Goal: Find specific page/section: Find specific page/section

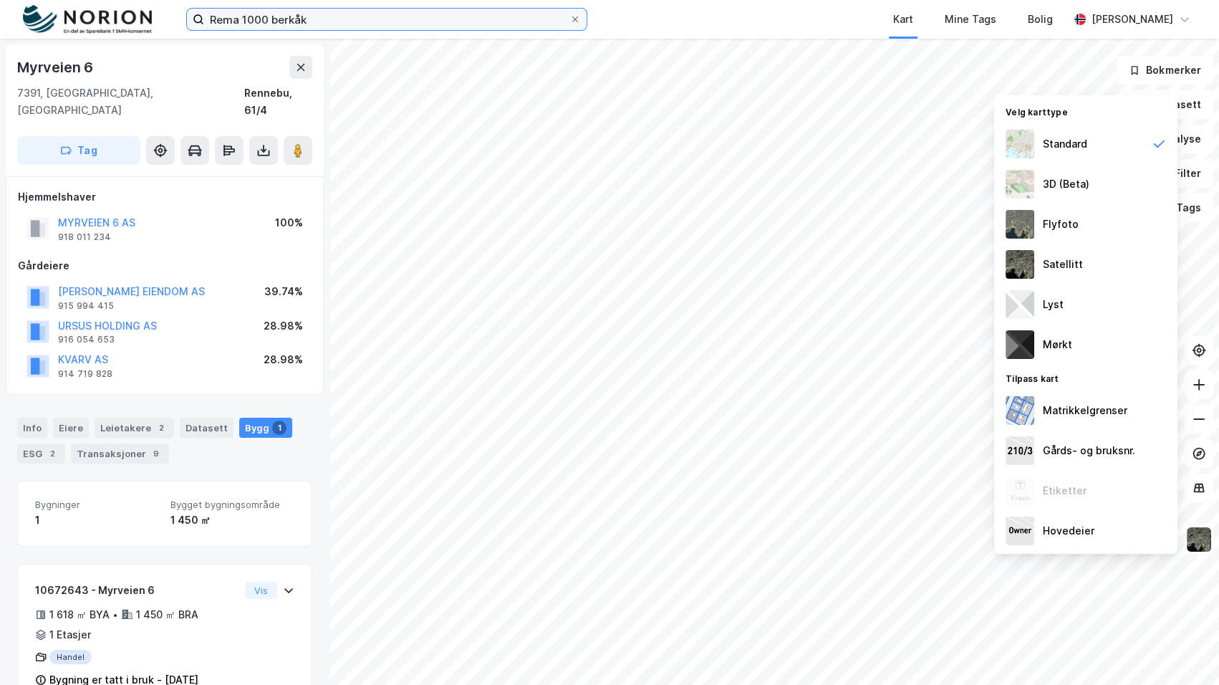
scroll to position [21, 0]
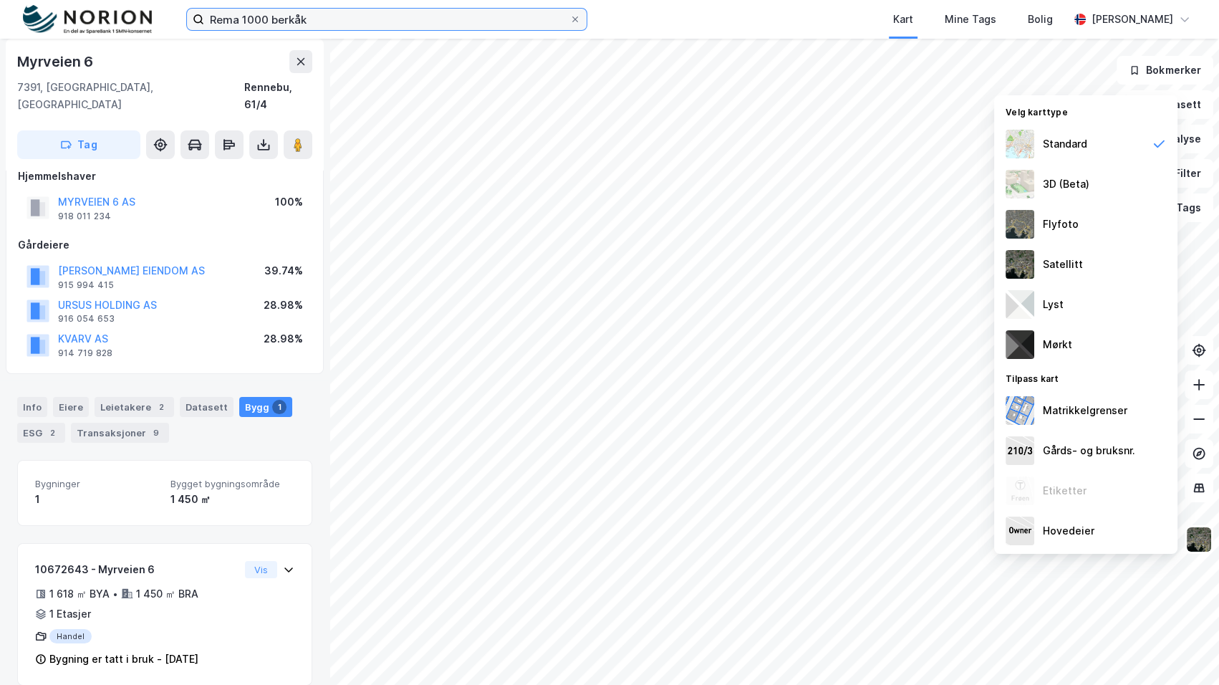
click at [443, 29] on input "Rema 1000 berkåk" at bounding box center [386, 19] width 365 height 21
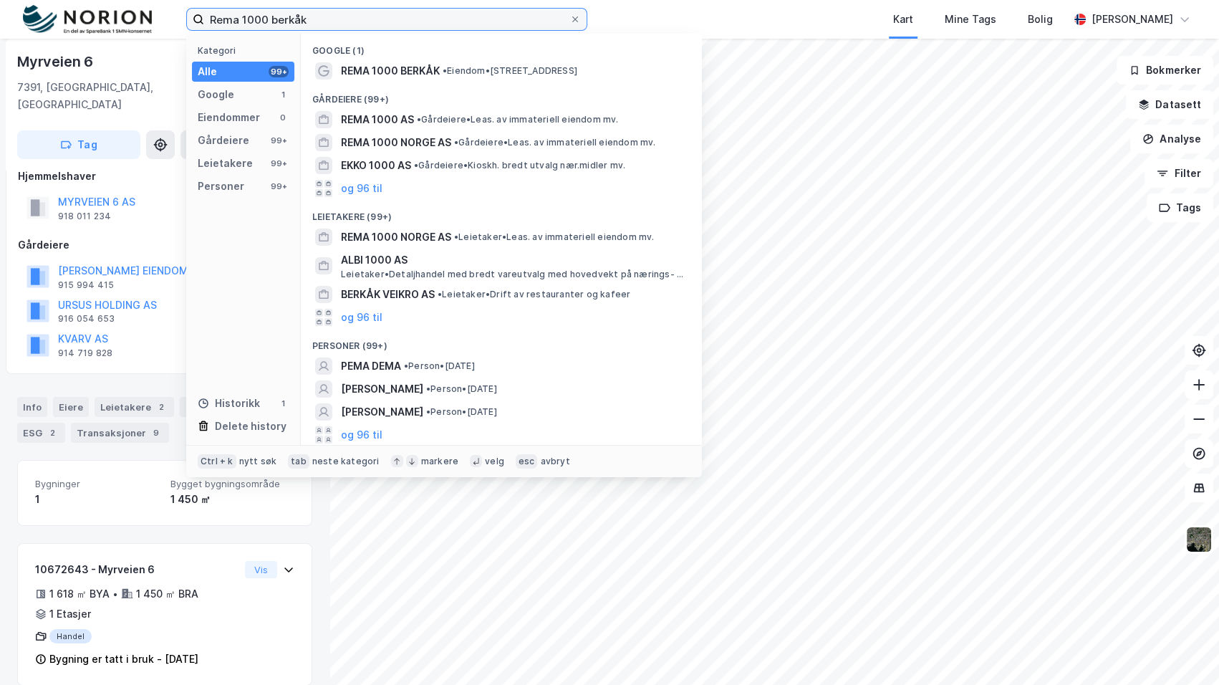
click at [443, 29] on input "Rema 1000 berkåk" at bounding box center [386, 19] width 365 height 21
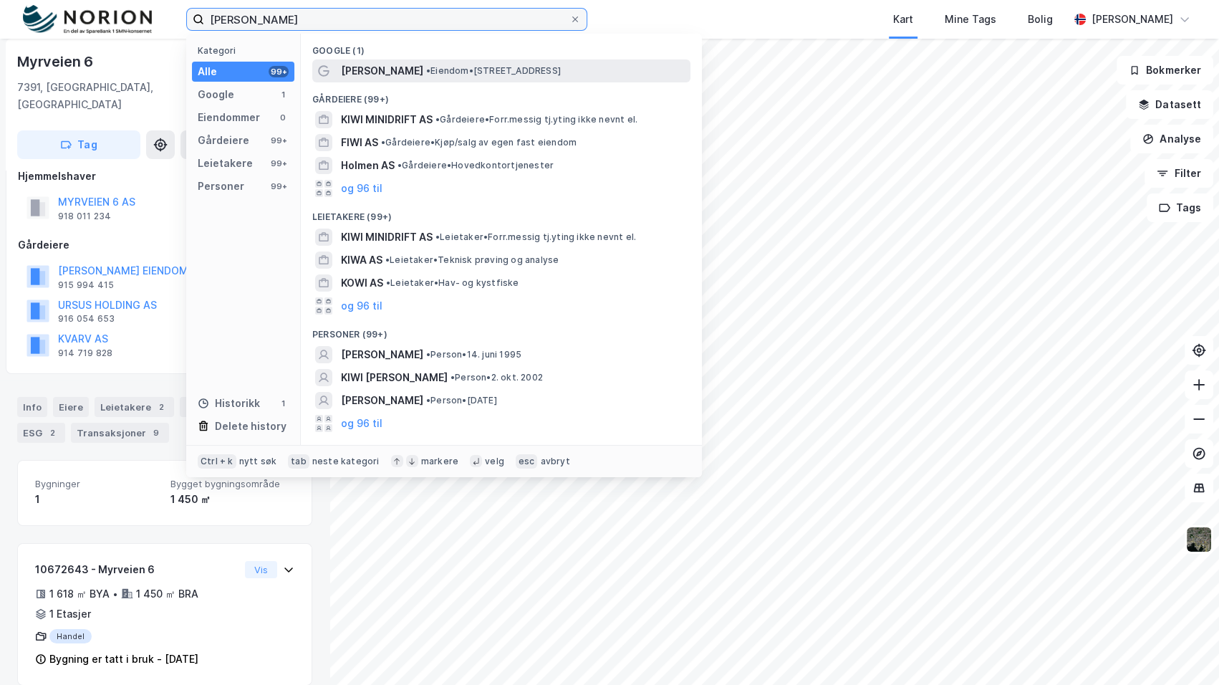
type input "[PERSON_NAME]"
click at [450, 70] on span "• Eiendom • [STREET_ADDRESS]" at bounding box center [493, 70] width 135 height 11
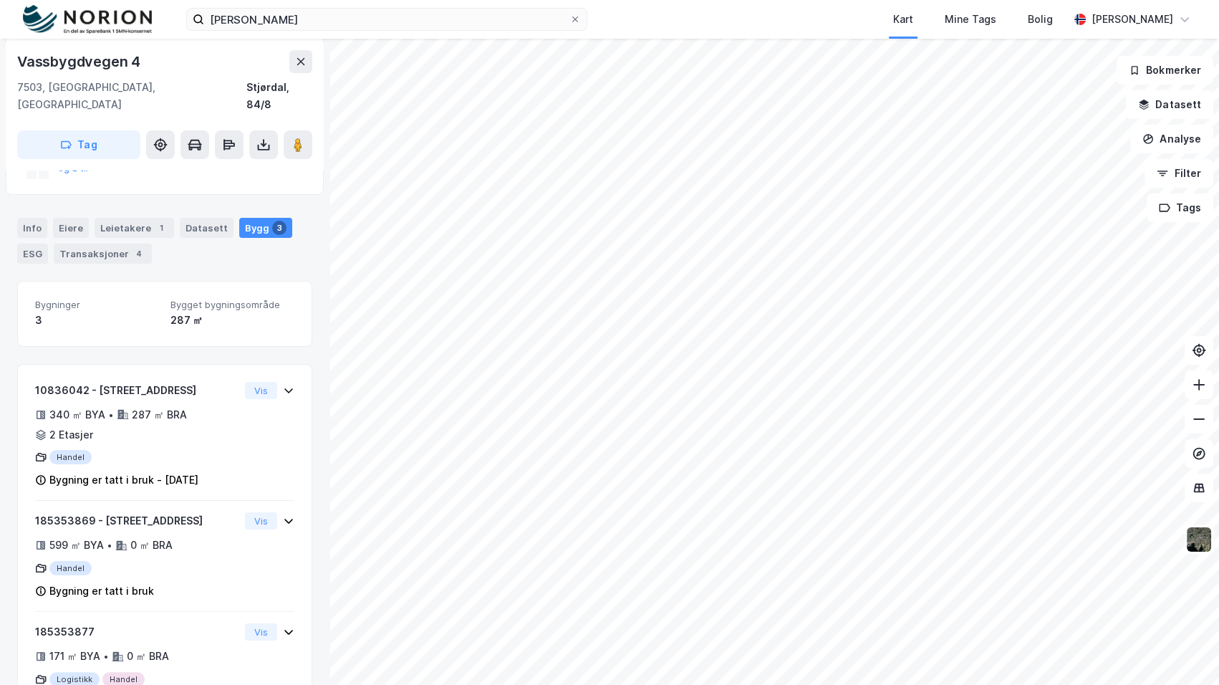
scroll to position [271, 0]
